Goal: Contribute content: Contribute content

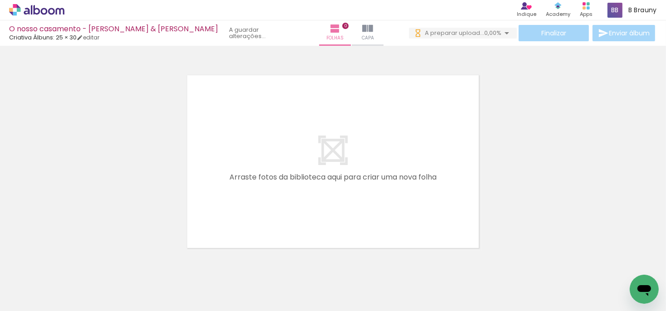
scroll to position [28, 0]
